Goal: Navigation & Orientation: Go to known website

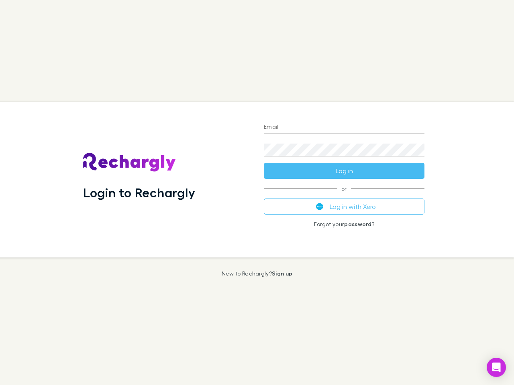
click at [257, 193] on div "Login to Rechargly" at bounding box center [167, 180] width 181 height 156
click at [344, 128] on input "Email" at bounding box center [344, 127] width 161 height 13
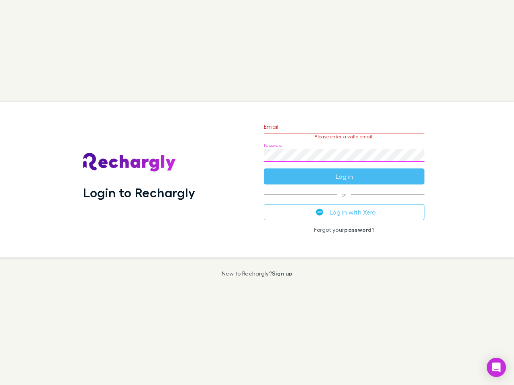
click at [344, 171] on form "Email Please enter a valid email. Password Log in" at bounding box center [344, 150] width 161 height 70
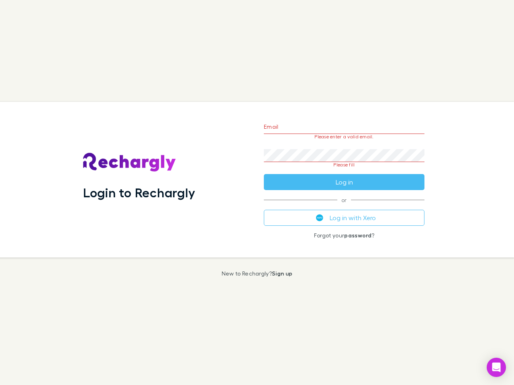
click at [344, 207] on div "Email Please enter a valid email. Password Please fill Log in or Log in with Xe…" at bounding box center [343, 180] width 173 height 156
click at [496, 368] on icon "Open Intercom Messenger" at bounding box center [496, 368] width 8 height 10
